Goal: Task Accomplishment & Management: Use online tool/utility

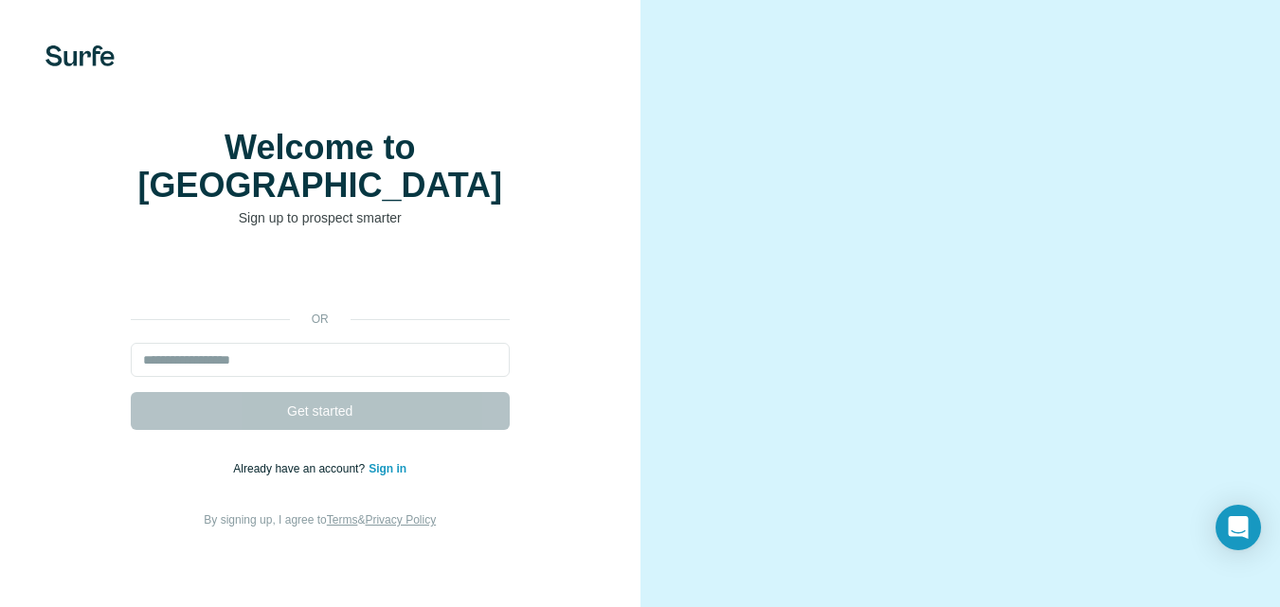
drag, startPoint x: 430, startPoint y: 187, endPoint x: 429, endPoint y: 197, distance: 10.5
click at [430, 192] on h1 "Welcome to [GEOGRAPHIC_DATA]" at bounding box center [320, 167] width 379 height 76
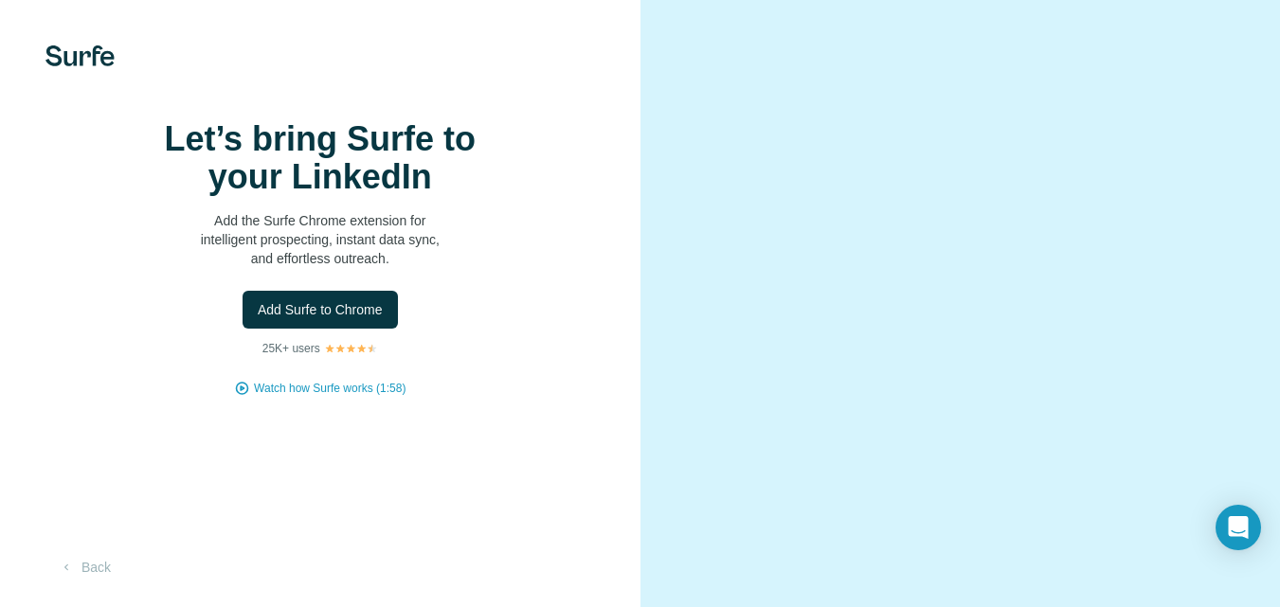
scroll to position [81, 0]
